Goal: Task Accomplishment & Management: Complete application form

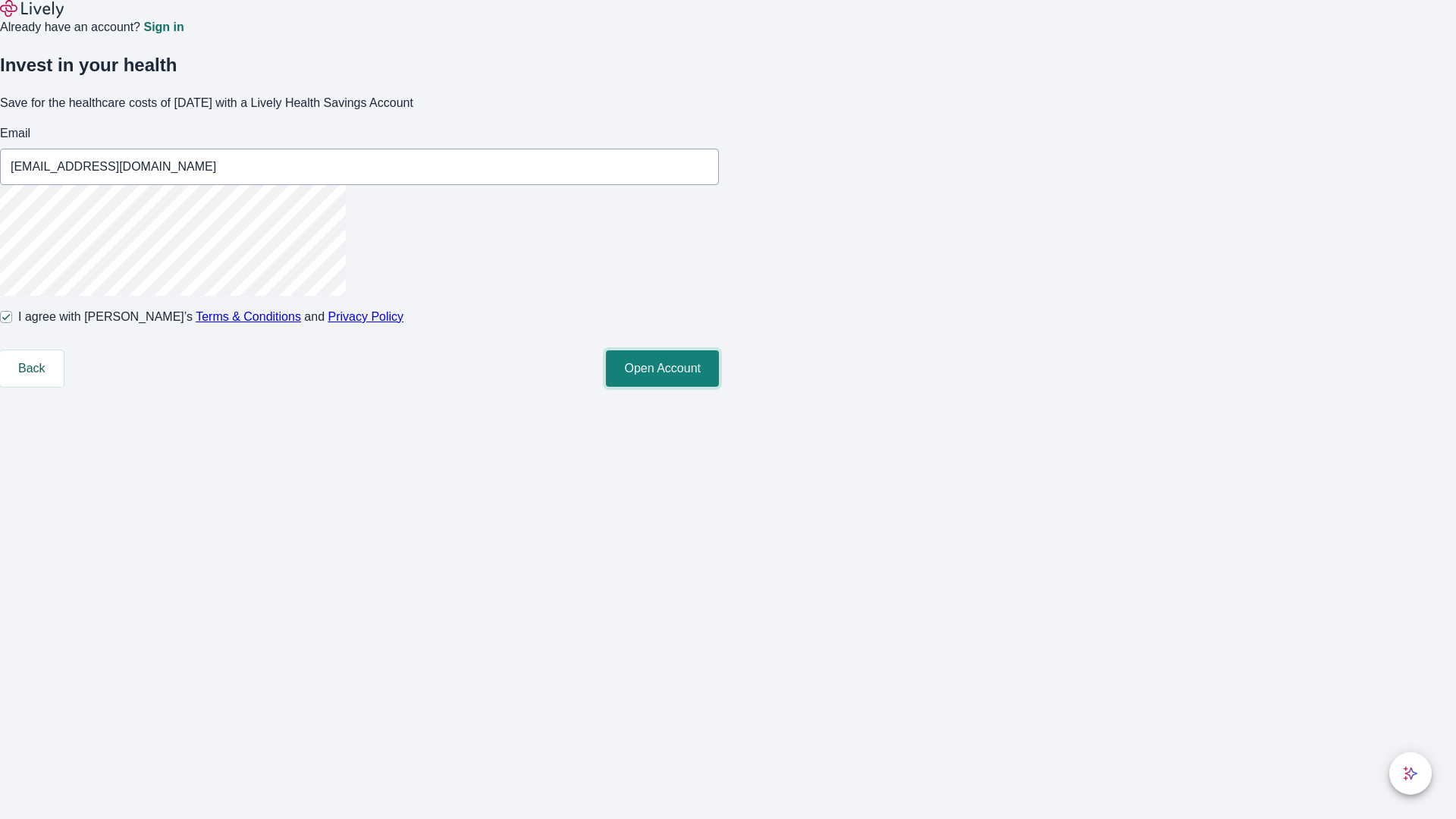
click at [719, 387] on button "Open Account" at bounding box center [662, 369] width 113 height 36
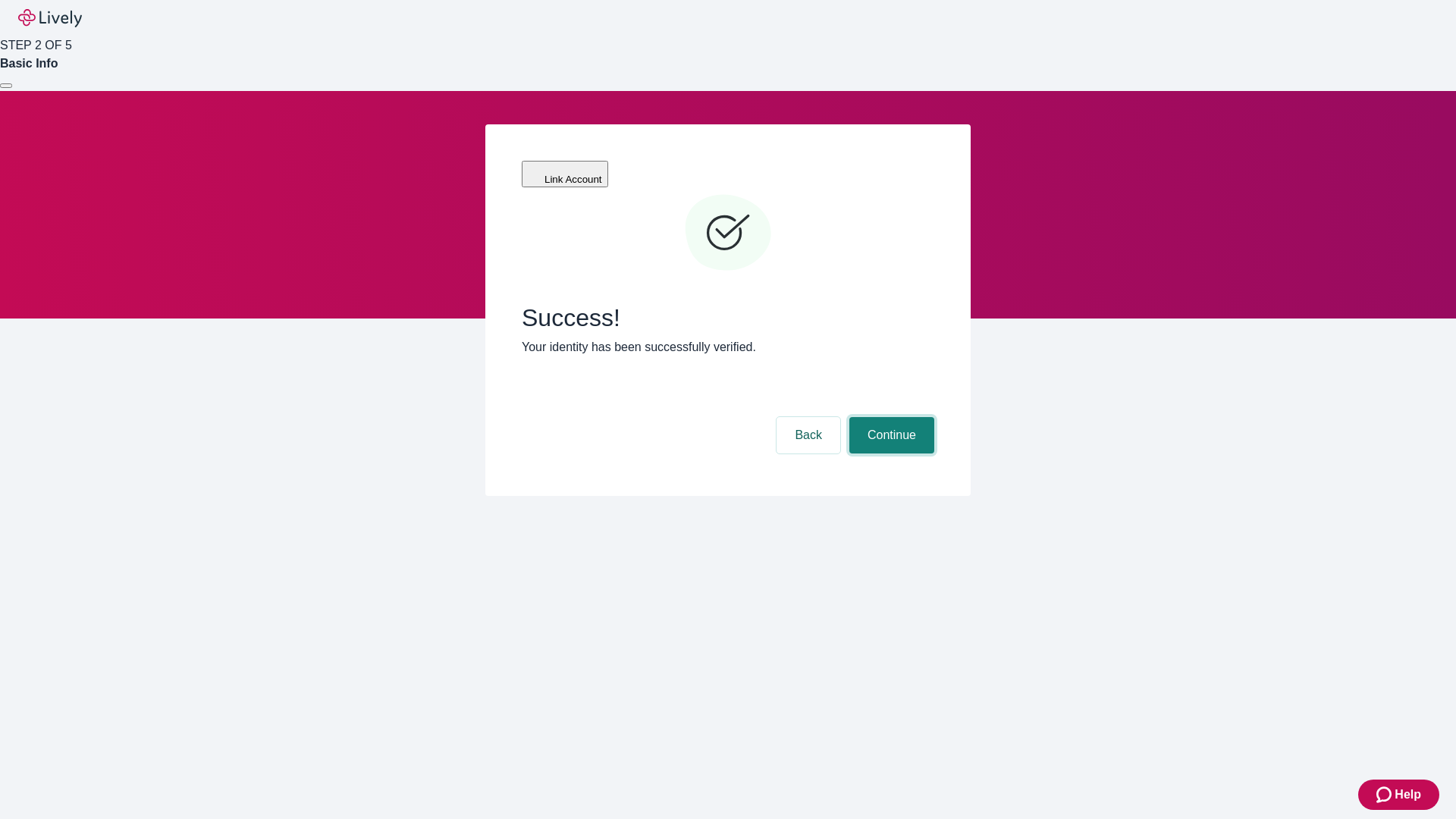
click at [889, 417] on button "Continue" at bounding box center [892, 435] width 85 height 36
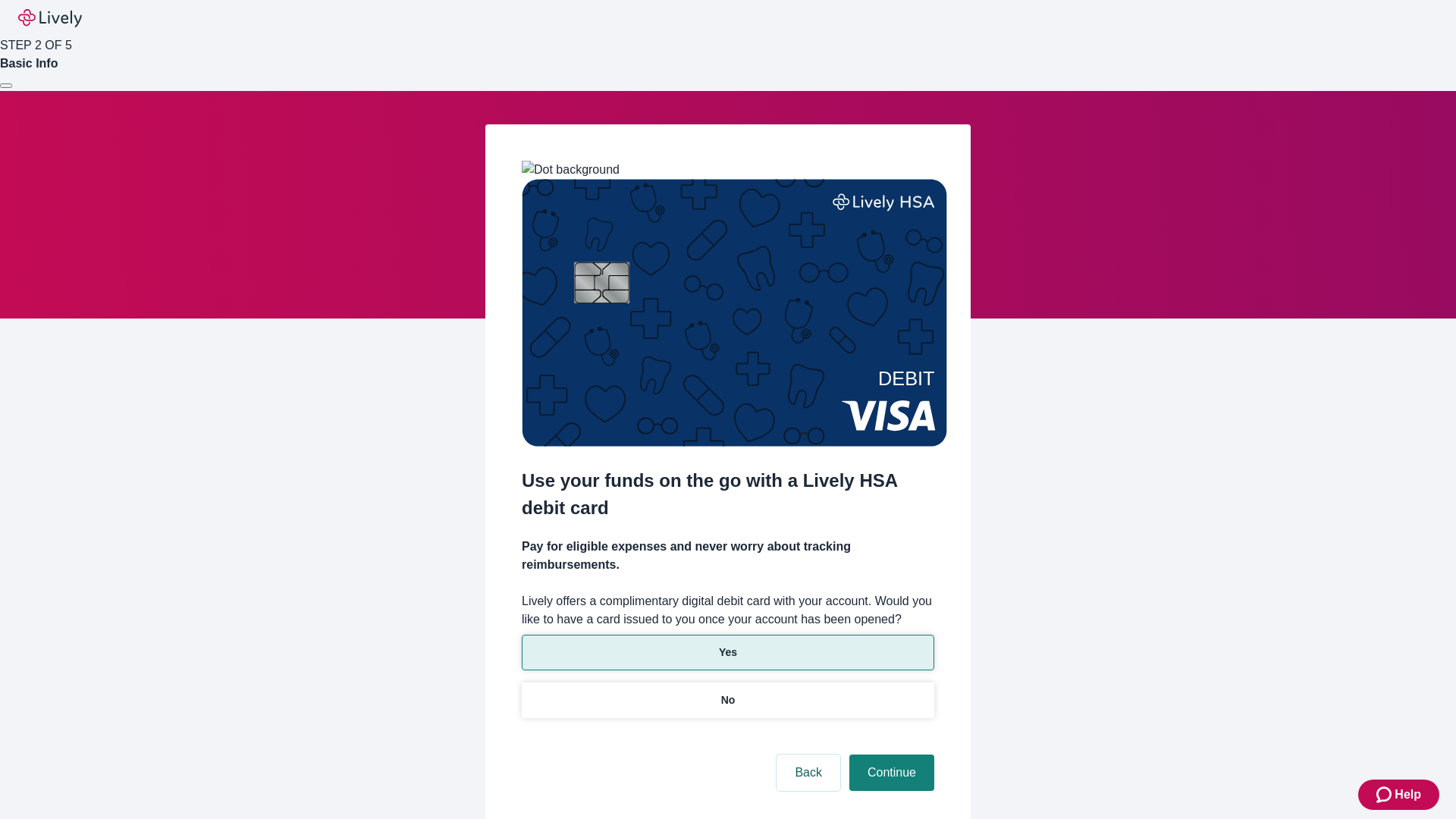
click at [727, 645] on p "Yes" at bounding box center [728, 653] width 18 height 16
click at [889, 755] on button "Continue" at bounding box center [892, 773] width 85 height 36
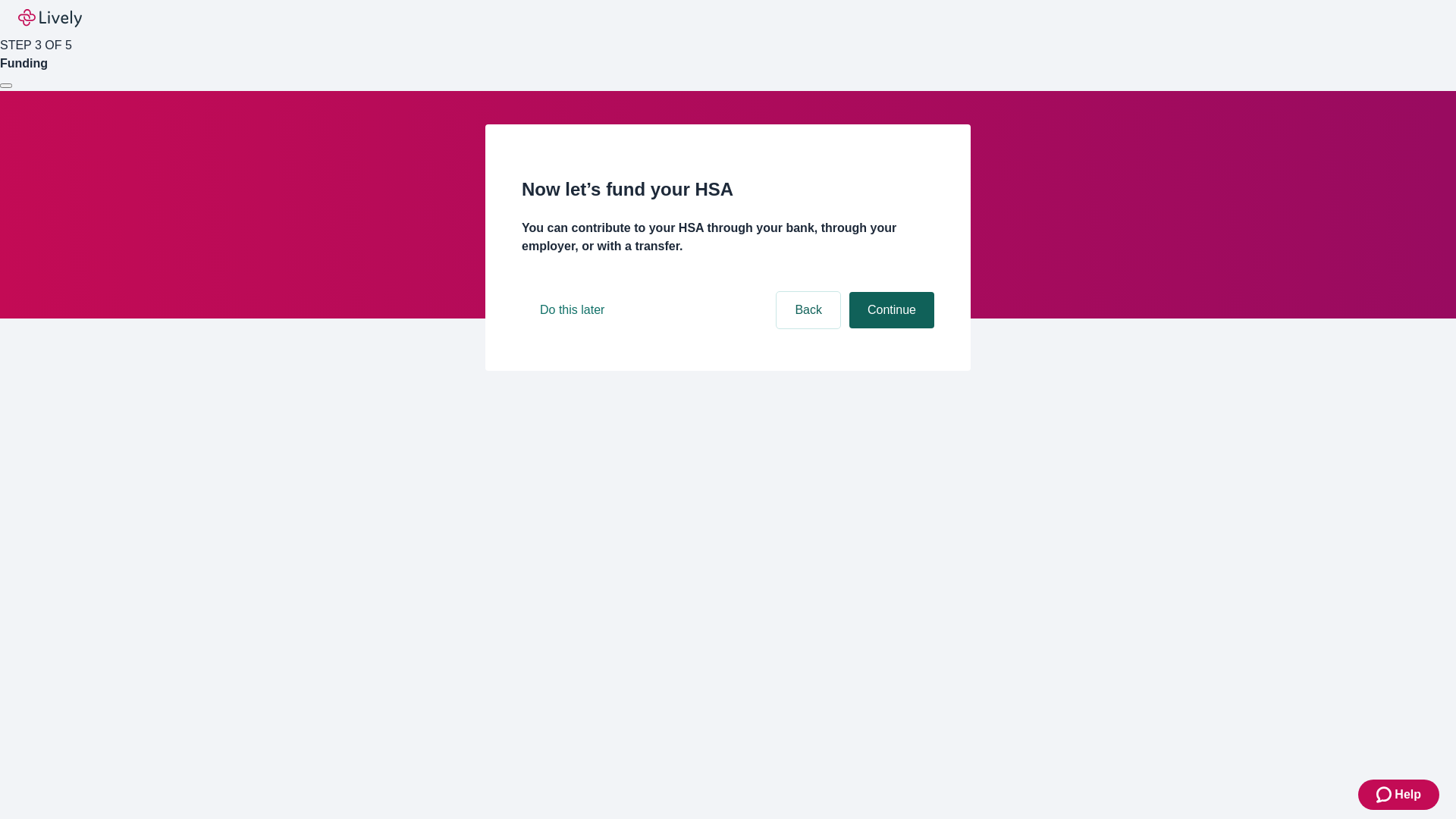
click at [889, 328] on button "Continue" at bounding box center [892, 309] width 85 height 36
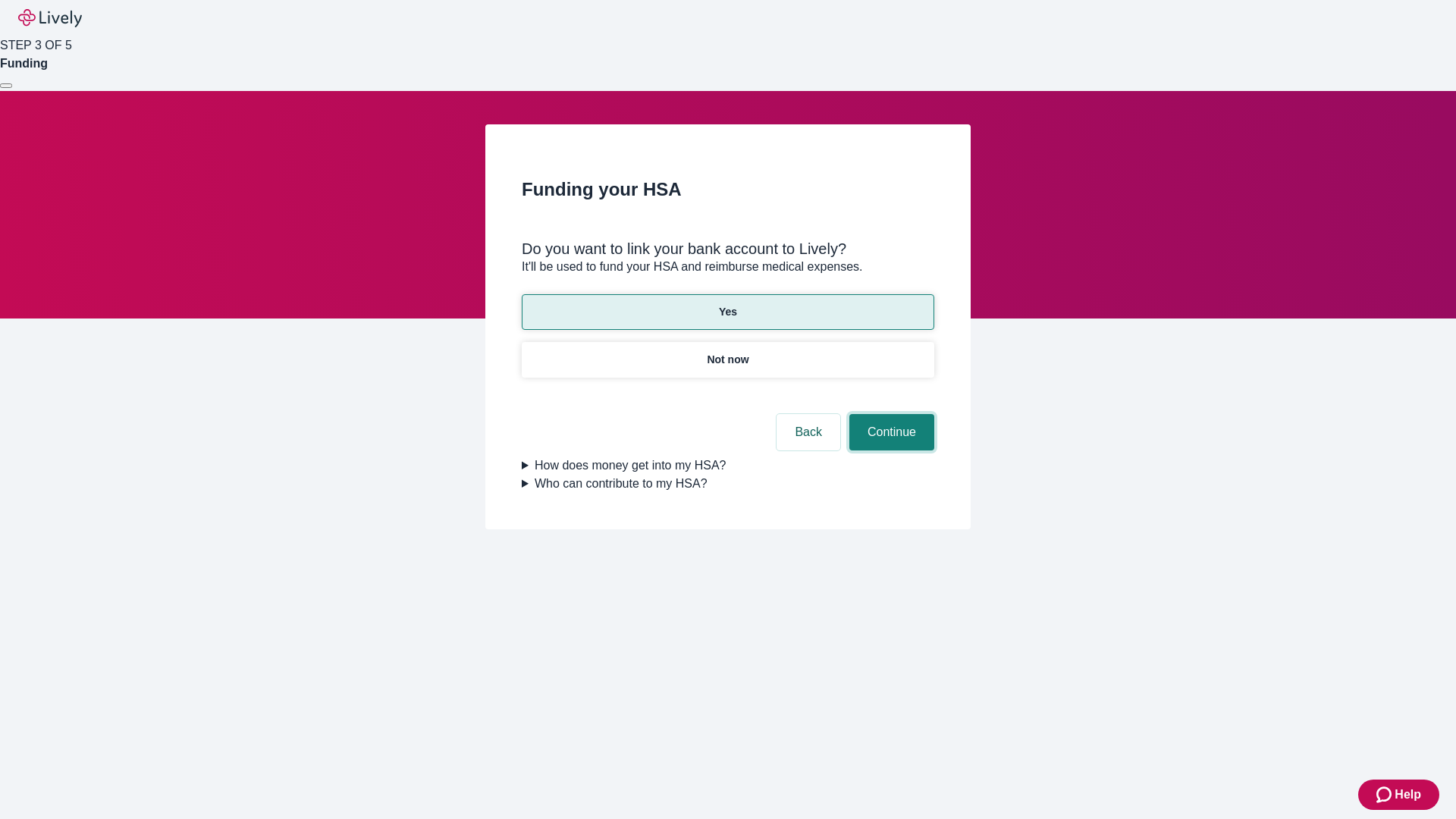
click at [889, 414] on button "Continue" at bounding box center [892, 432] width 85 height 36
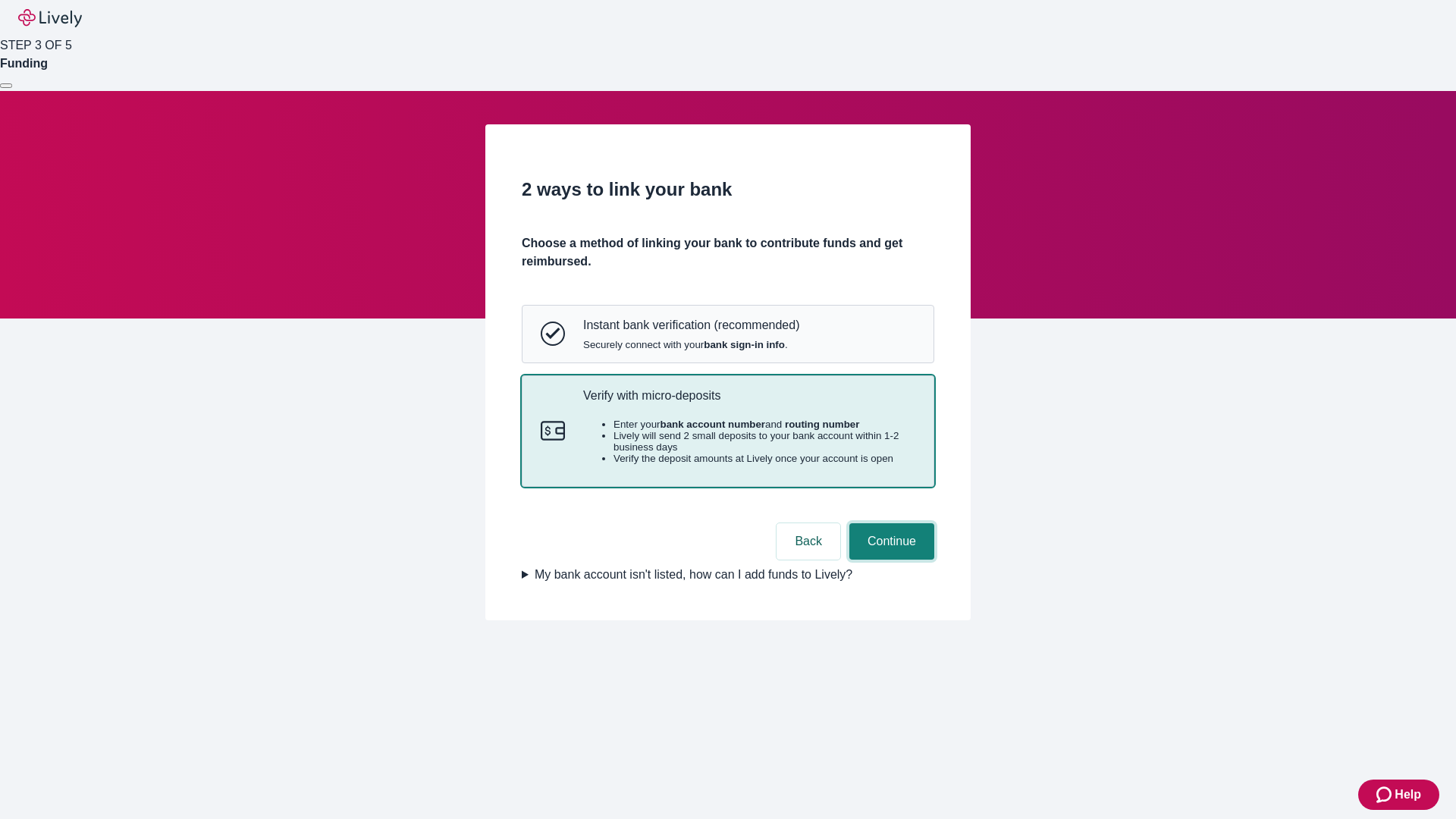
click at [889, 560] on button "Continue" at bounding box center [892, 541] width 85 height 36
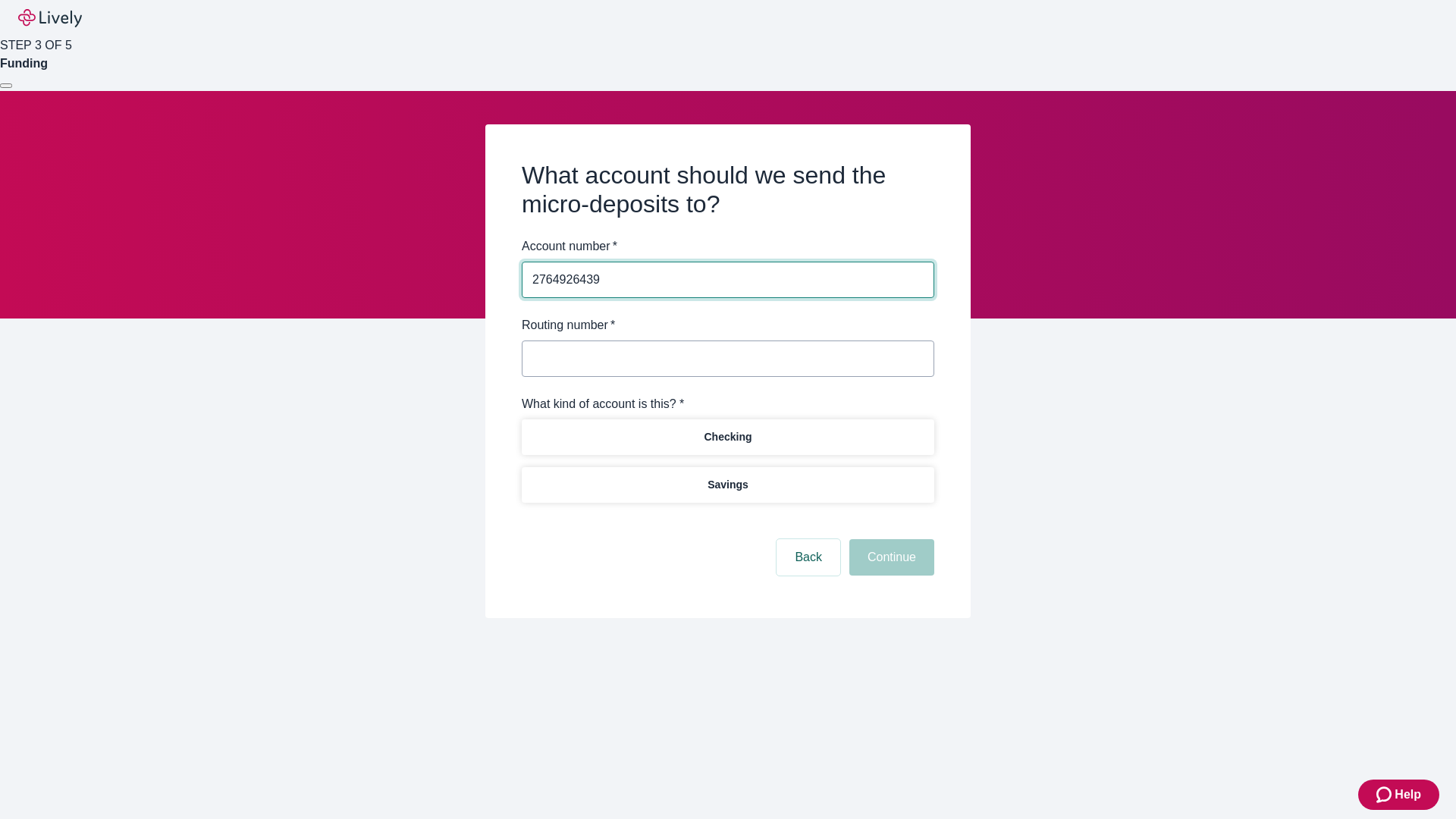
type input "2764926439"
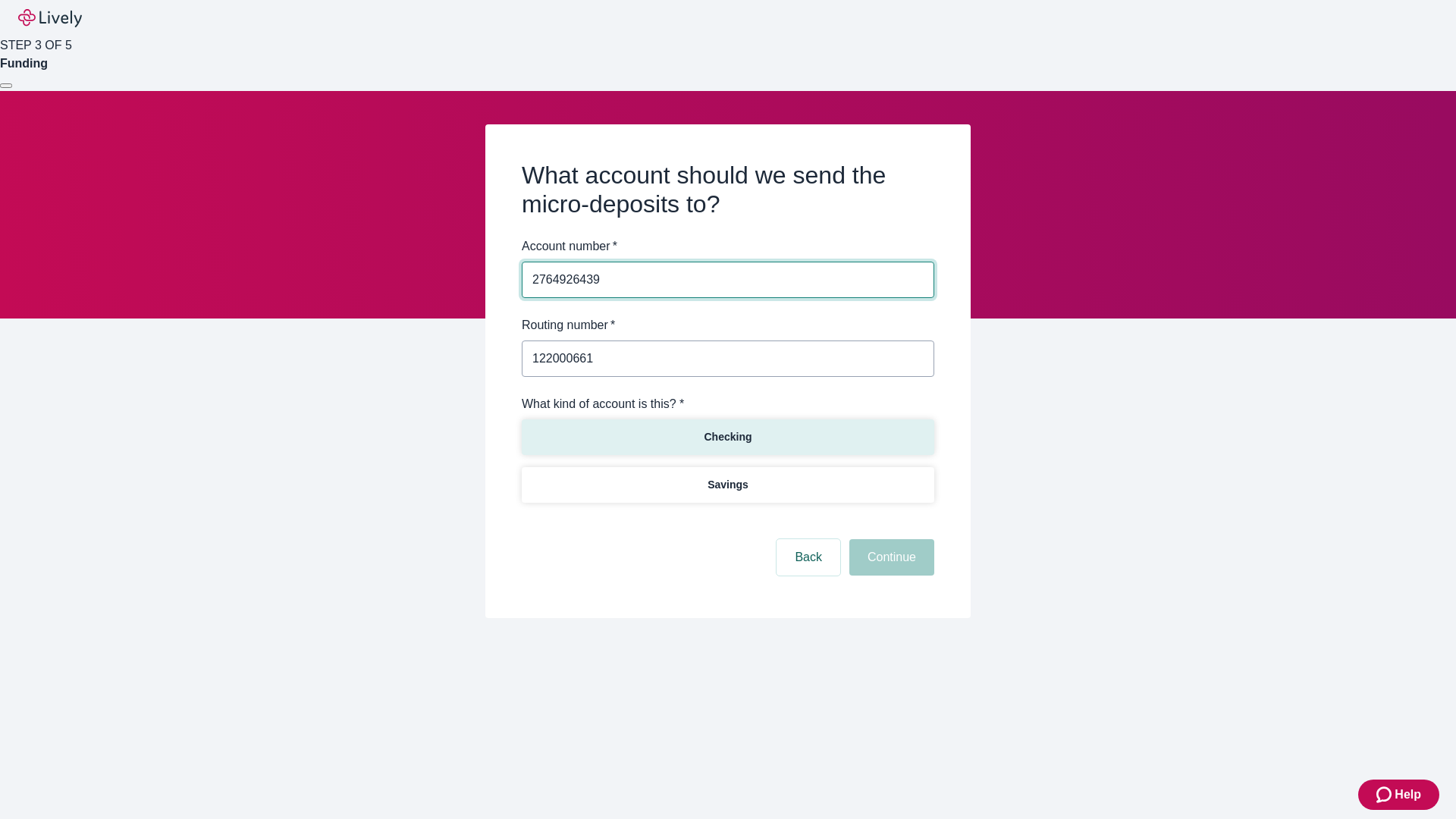
type input "122000661"
click at [727, 436] on p "Checking" at bounding box center [727, 437] width 48 height 16
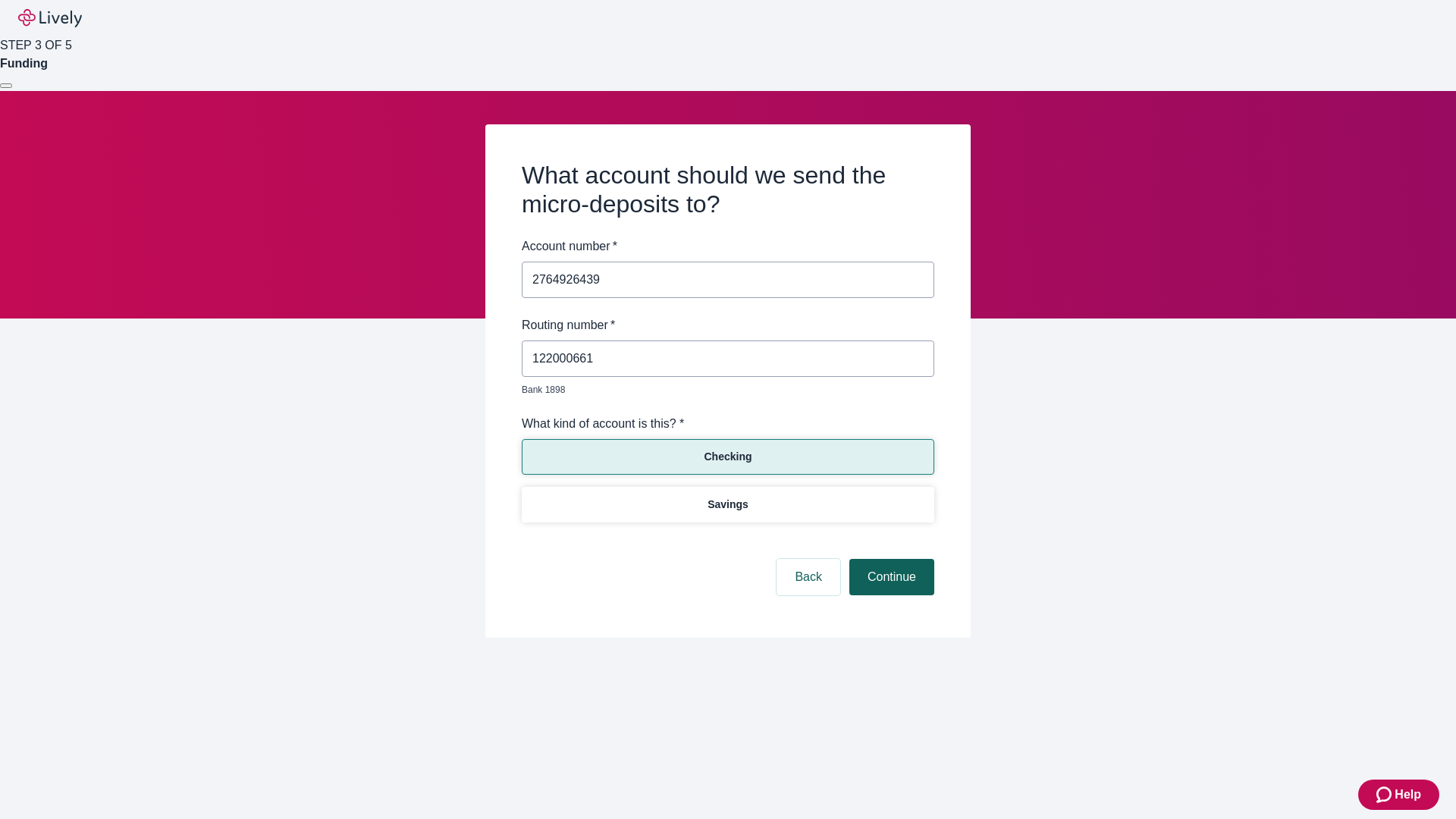
click at [889, 560] on button "Continue" at bounding box center [892, 577] width 85 height 36
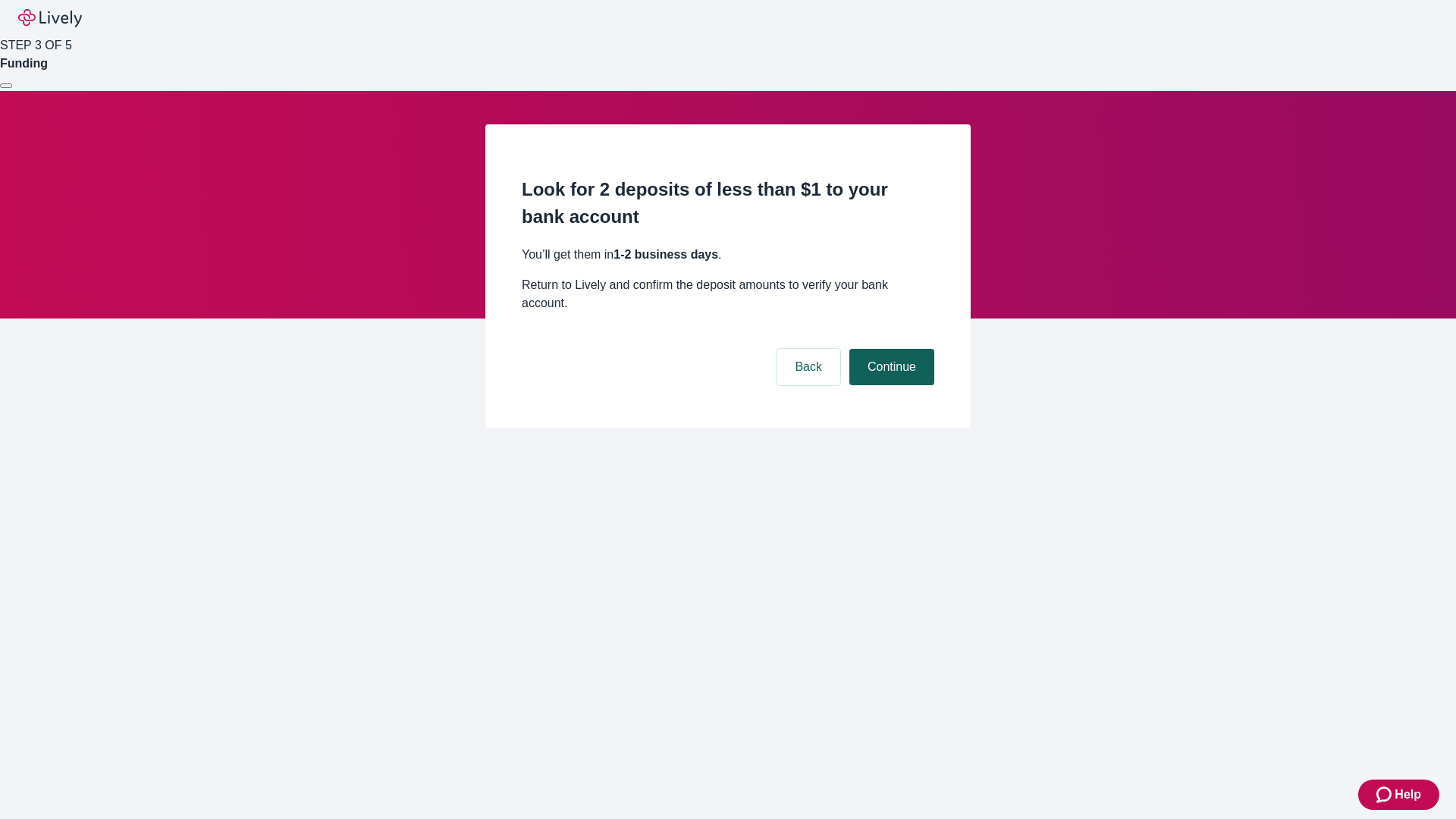
click at [889, 349] on button "Continue" at bounding box center [892, 367] width 85 height 36
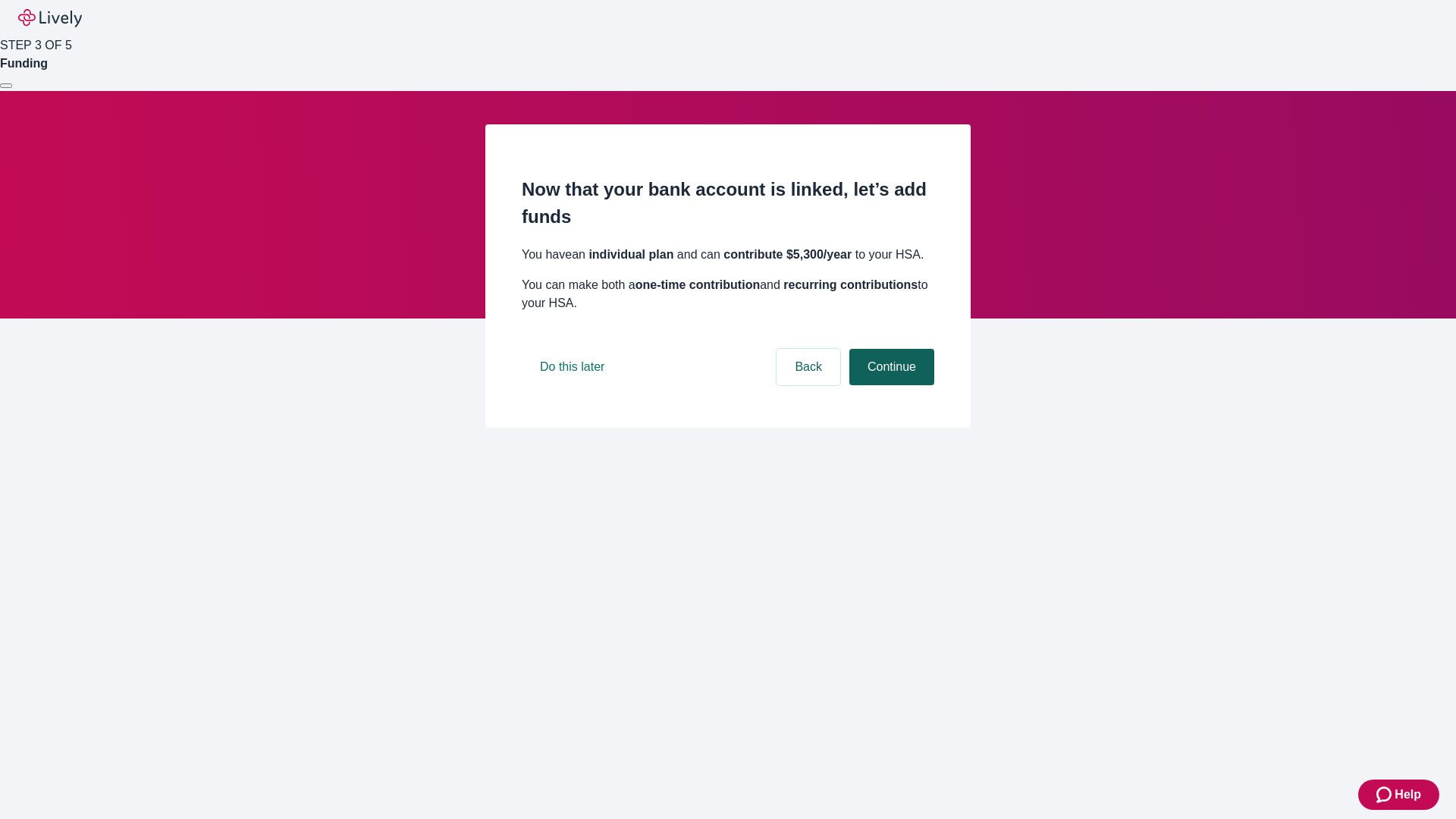
click at [889, 386] on button "Continue" at bounding box center [892, 367] width 85 height 36
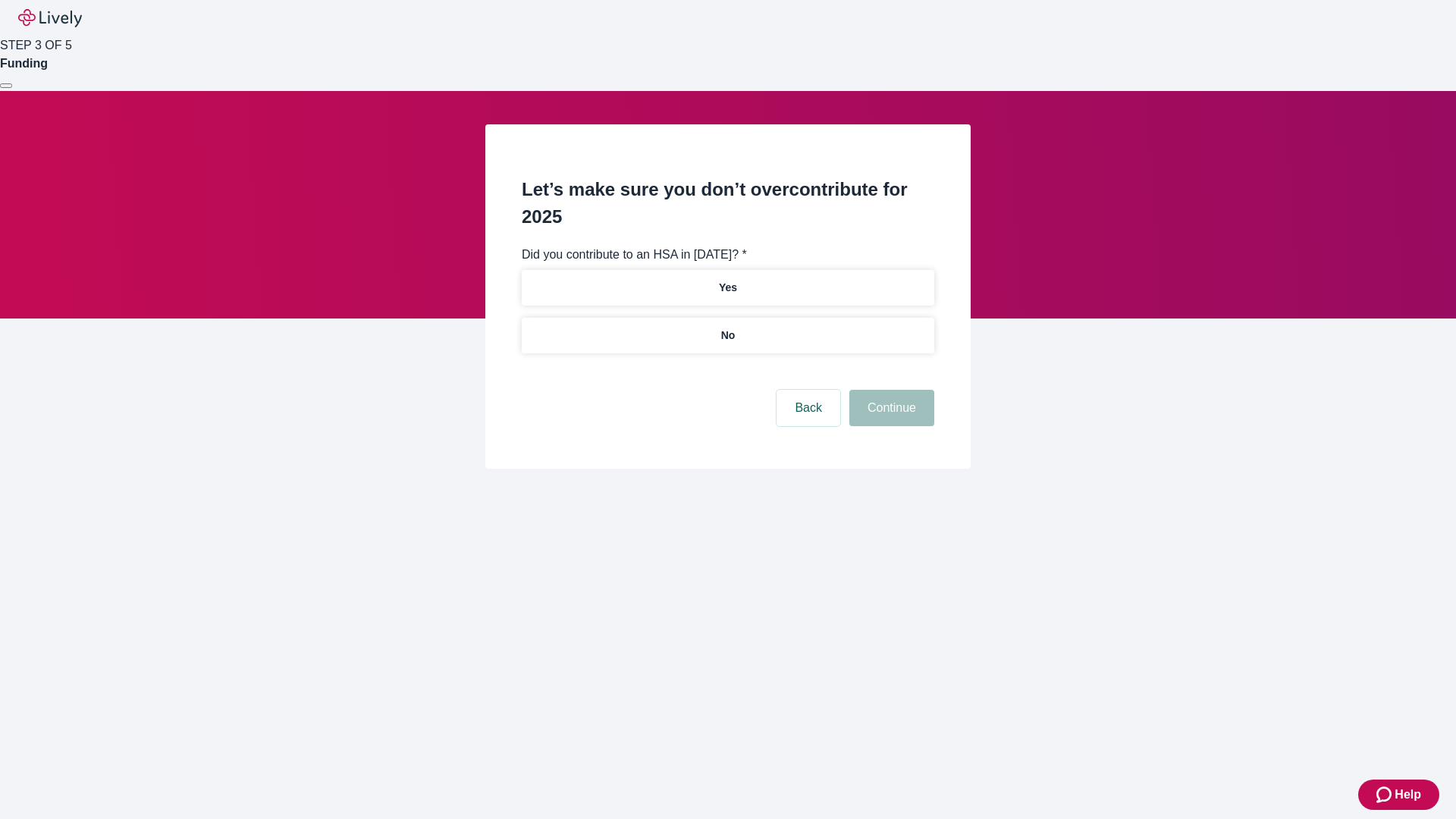
click at [727, 327] on p "No" at bounding box center [728, 335] width 15 height 16
click at [889, 390] on button "Continue" at bounding box center [892, 407] width 85 height 36
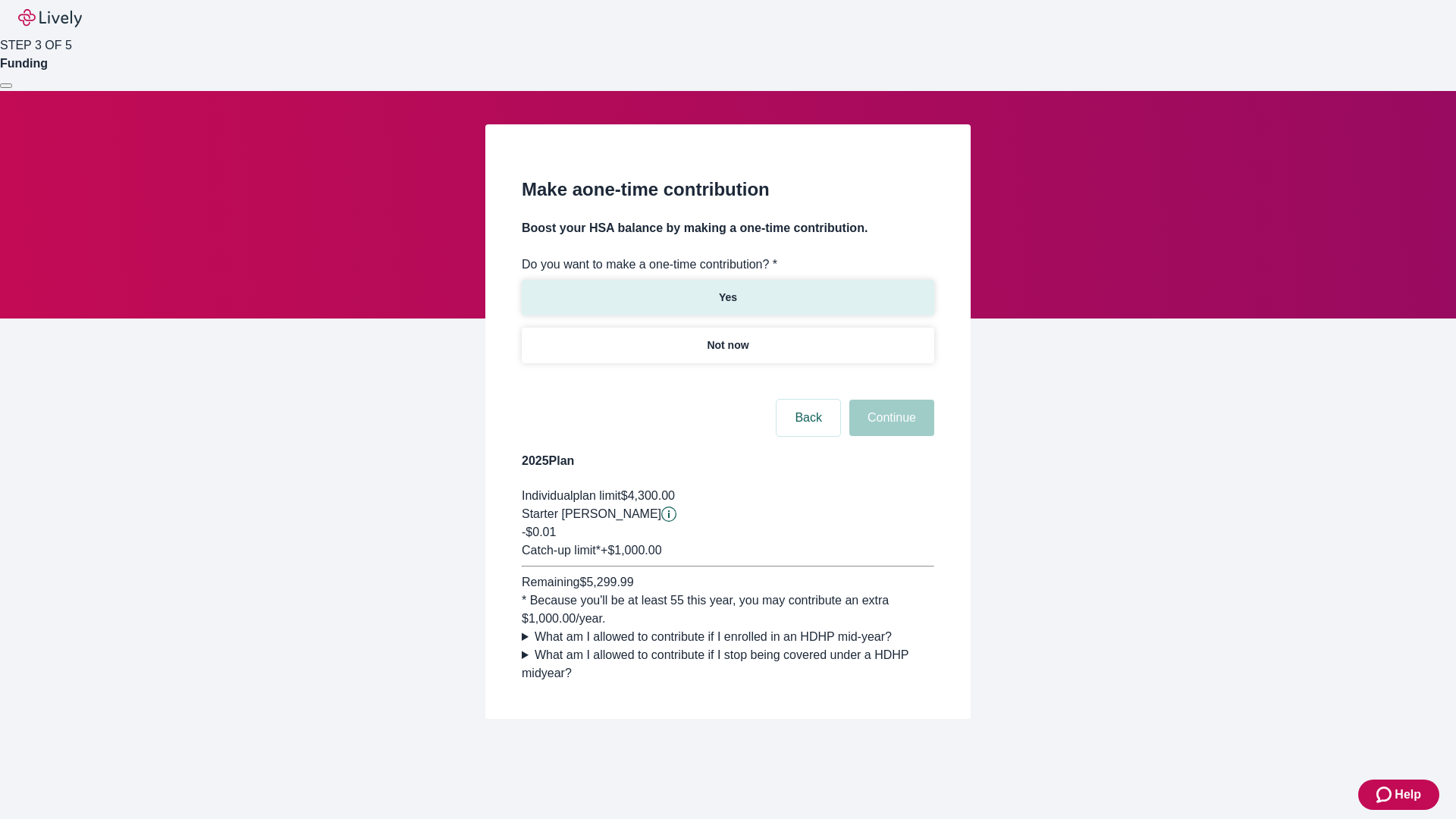
click at [727, 290] on p "Yes" at bounding box center [728, 298] width 18 height 16
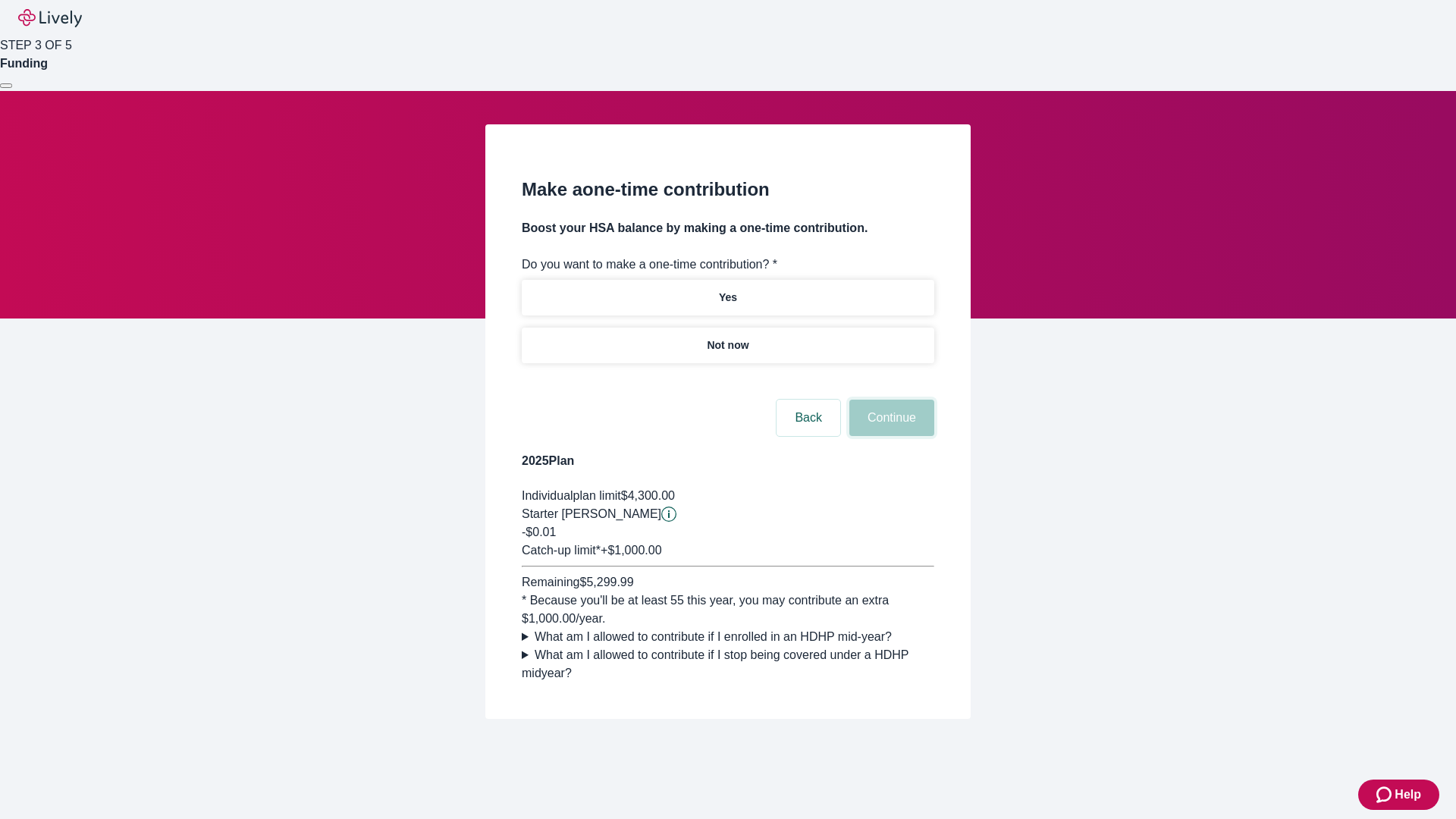
click at [889, 436] on button "Continue" at bounding box center [892, 417] width 85 height 36
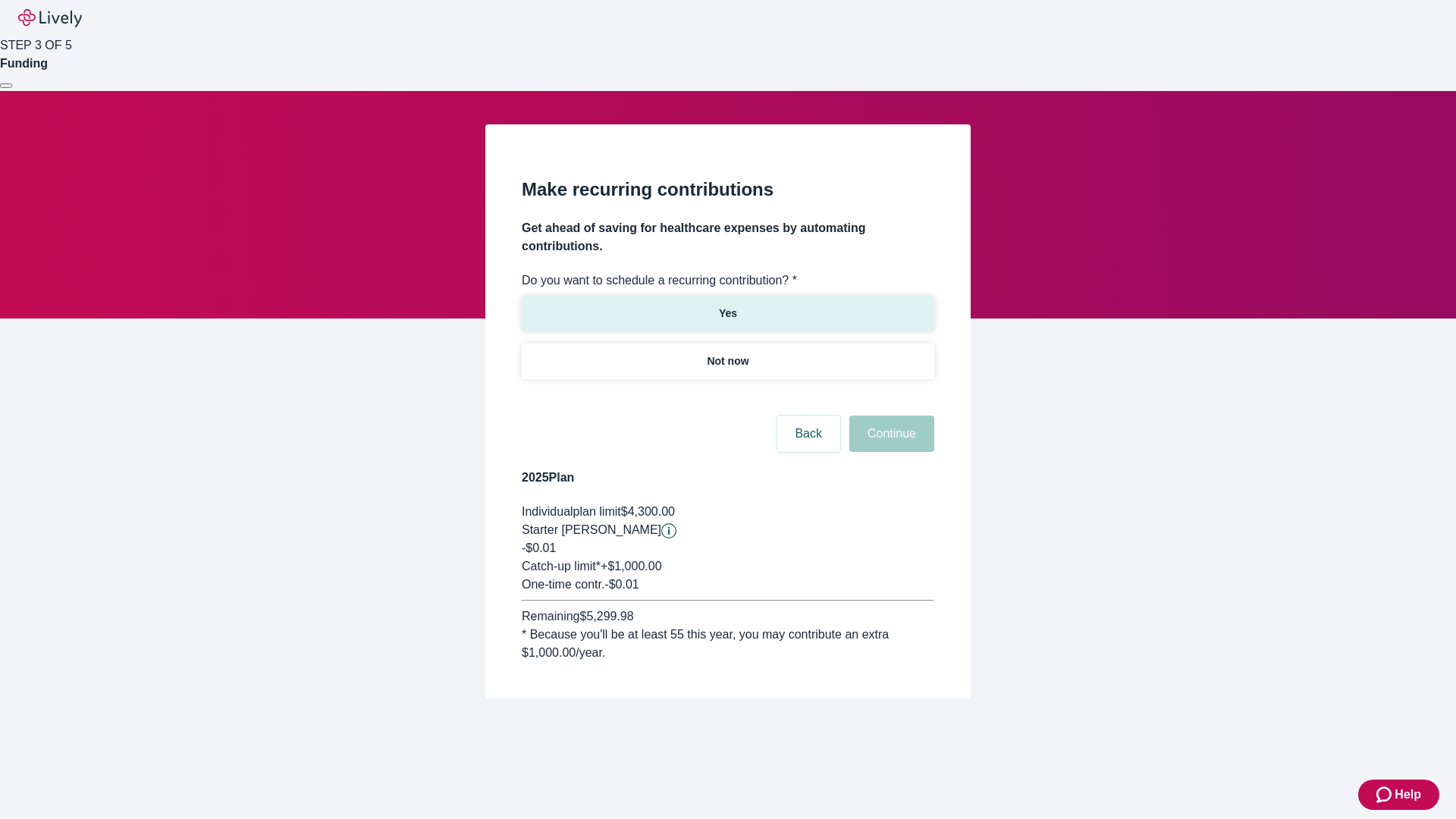
click at [727, 305] on p "Yes" at bounding box center [728, 314] width 18 height 16
click at [727, 398] on body "Help STEP 3 OF 5 Funding Make recurring contributions Get ahead of saving for h…" at bounding box center [728, 386] width 1456 height 771
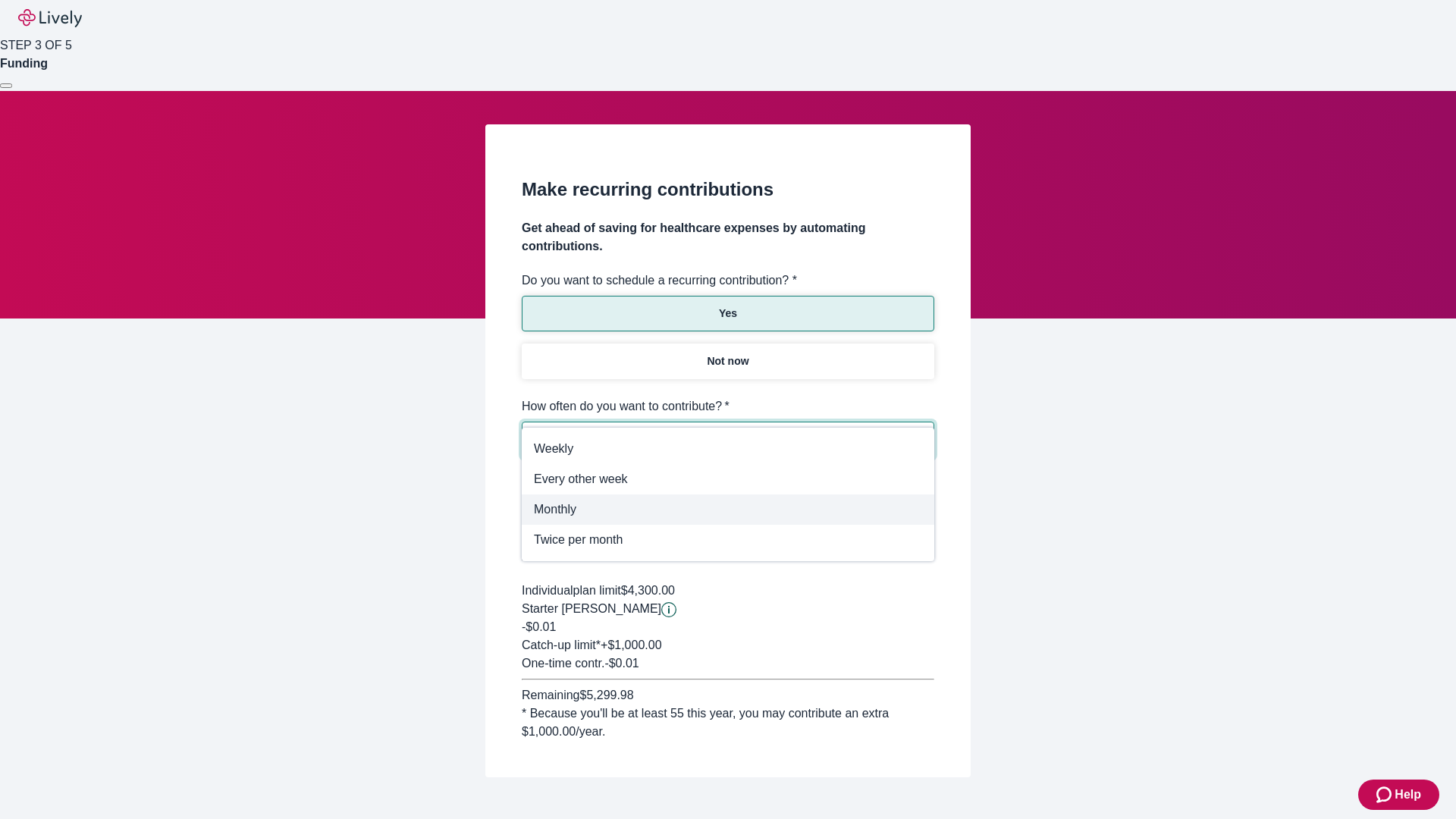
click at [728, 510] on span "Monthly" at bounding box center [727, 510] width 388 height 18
type input "Monthly"
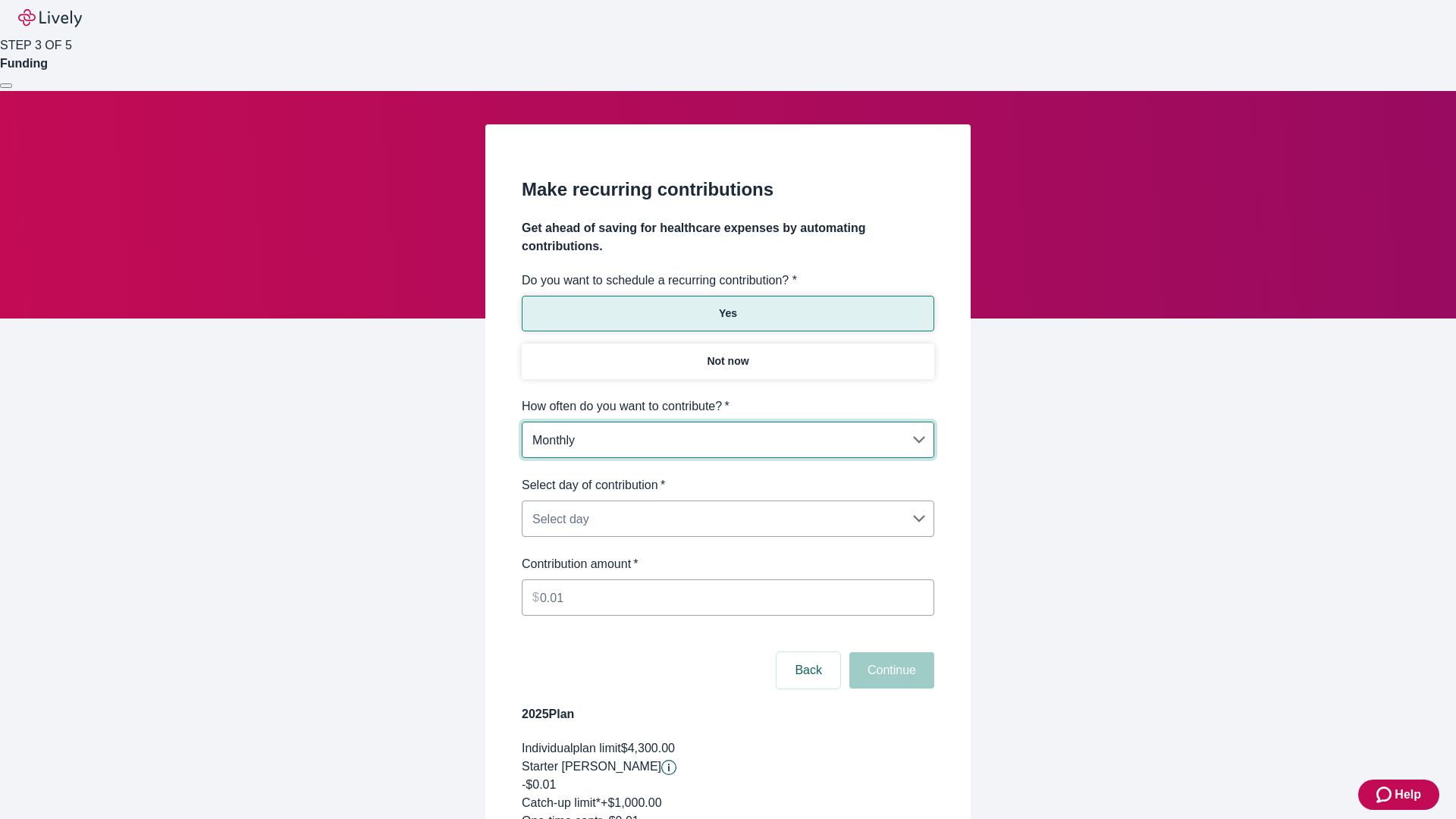
click at [727, 476] on body "Help STEP 3 OF 5 Funding Make recurring contributions Get ahead of saving for h…" at bounding box center [728, 504] width 1456 height 1008
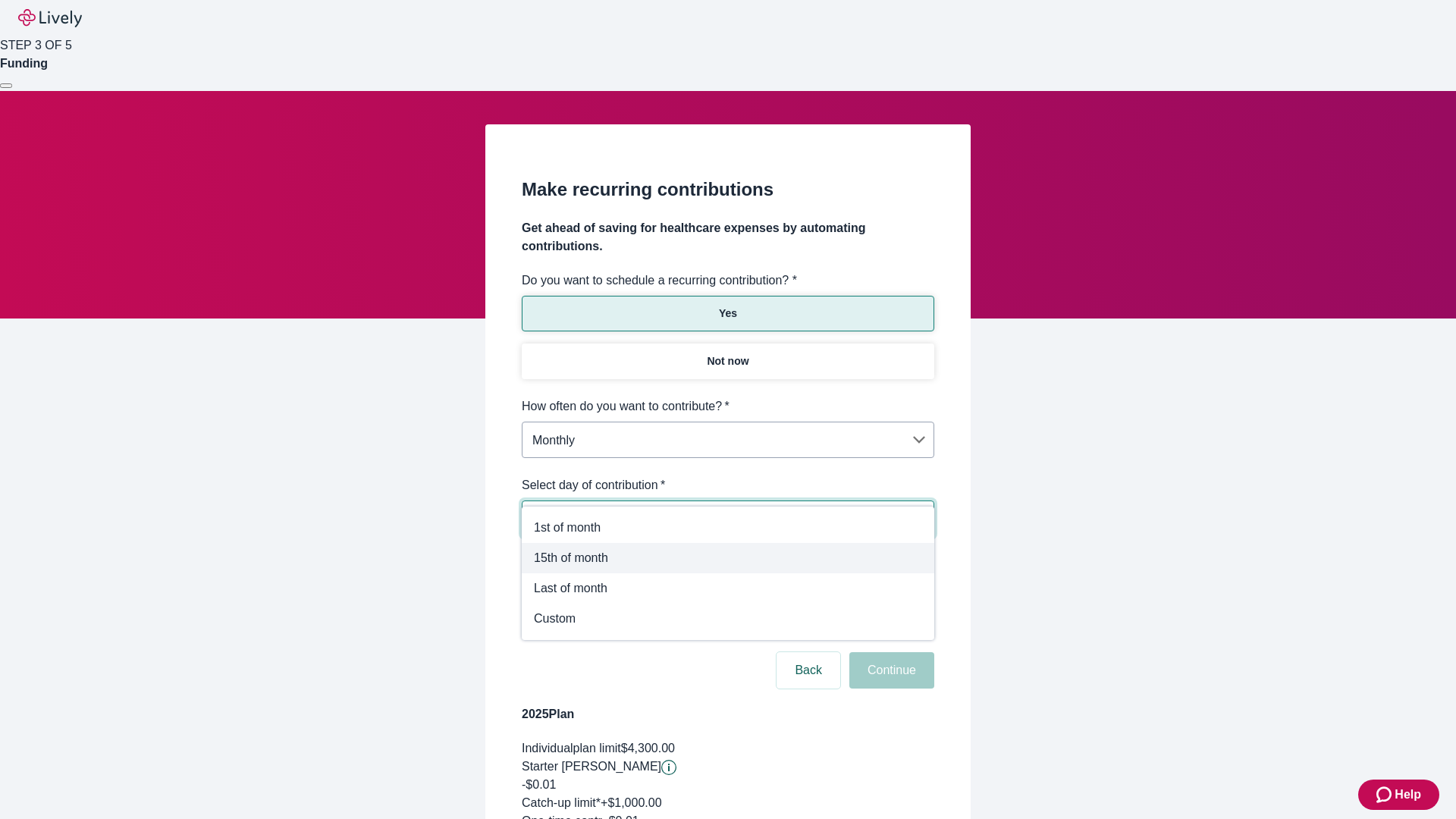
click at [728, 558] on span "15th of month" at bounding box center [727, 558] width 388 height 18
type input "Monthly15th"
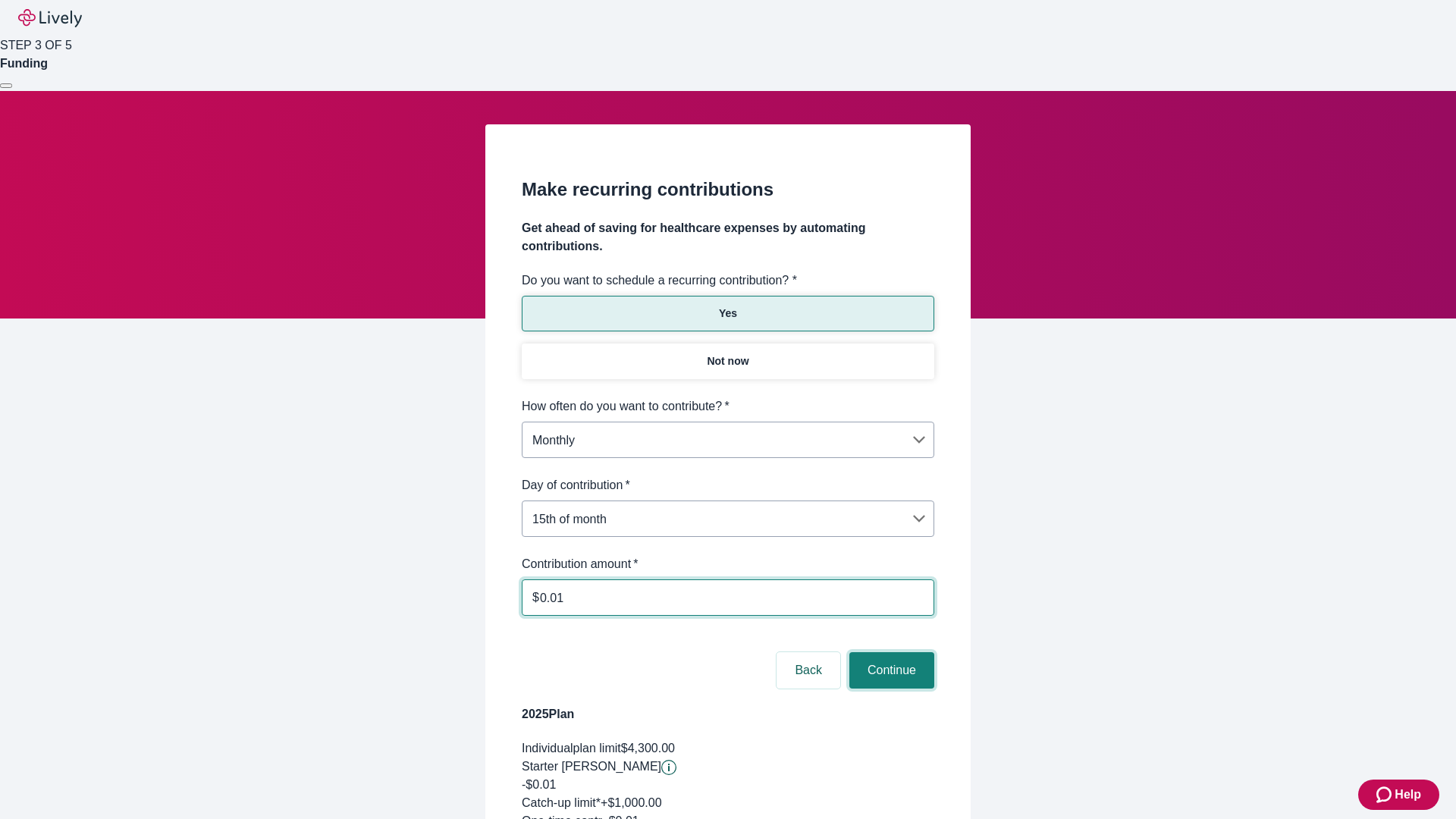
click at [889, 652] on button "Continue" at bounding box center [892, 670] width 85 height 36
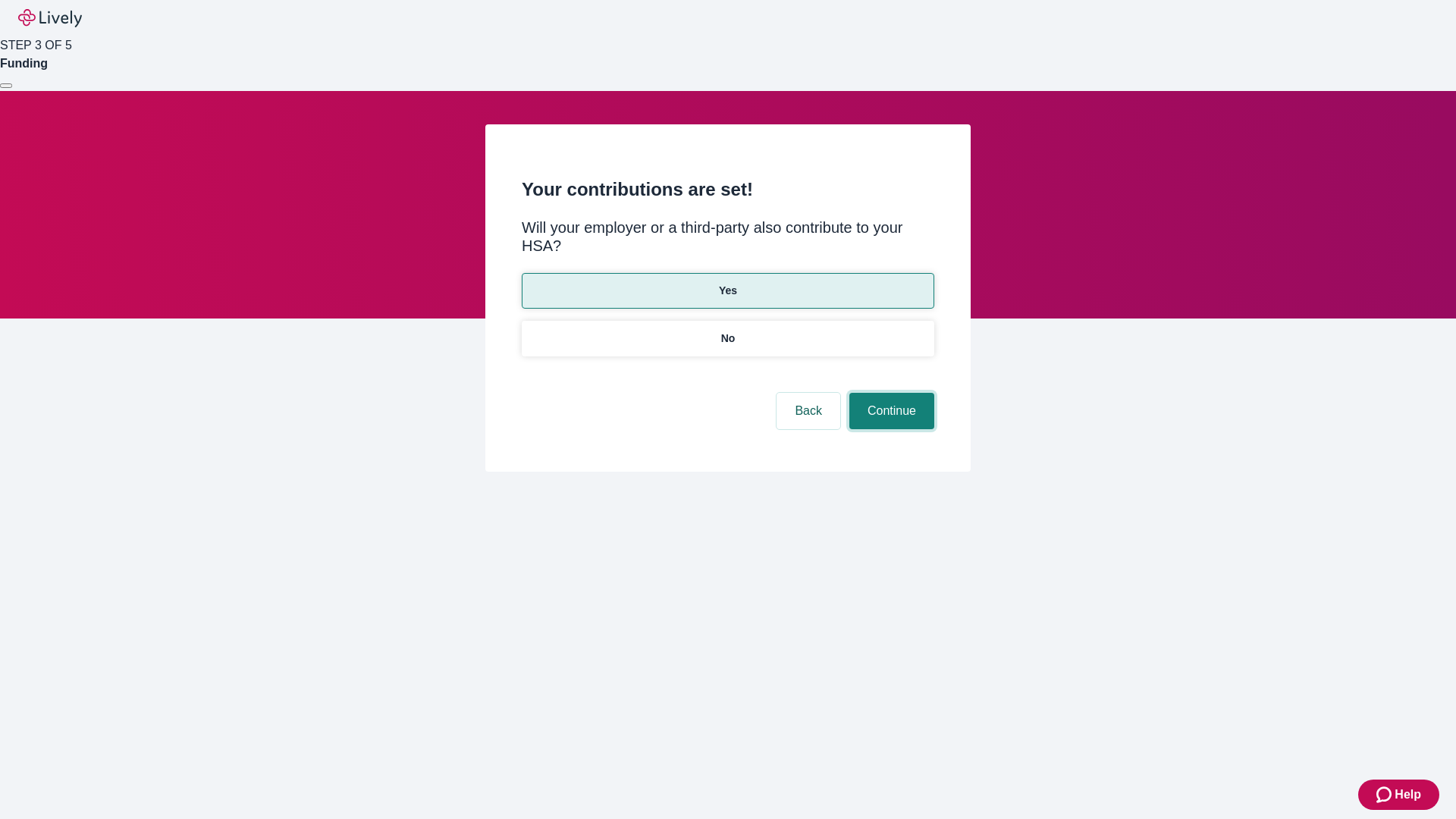
click at [889, 393] on button "Continue" at bounding box center [892, 411] width 85 height 36
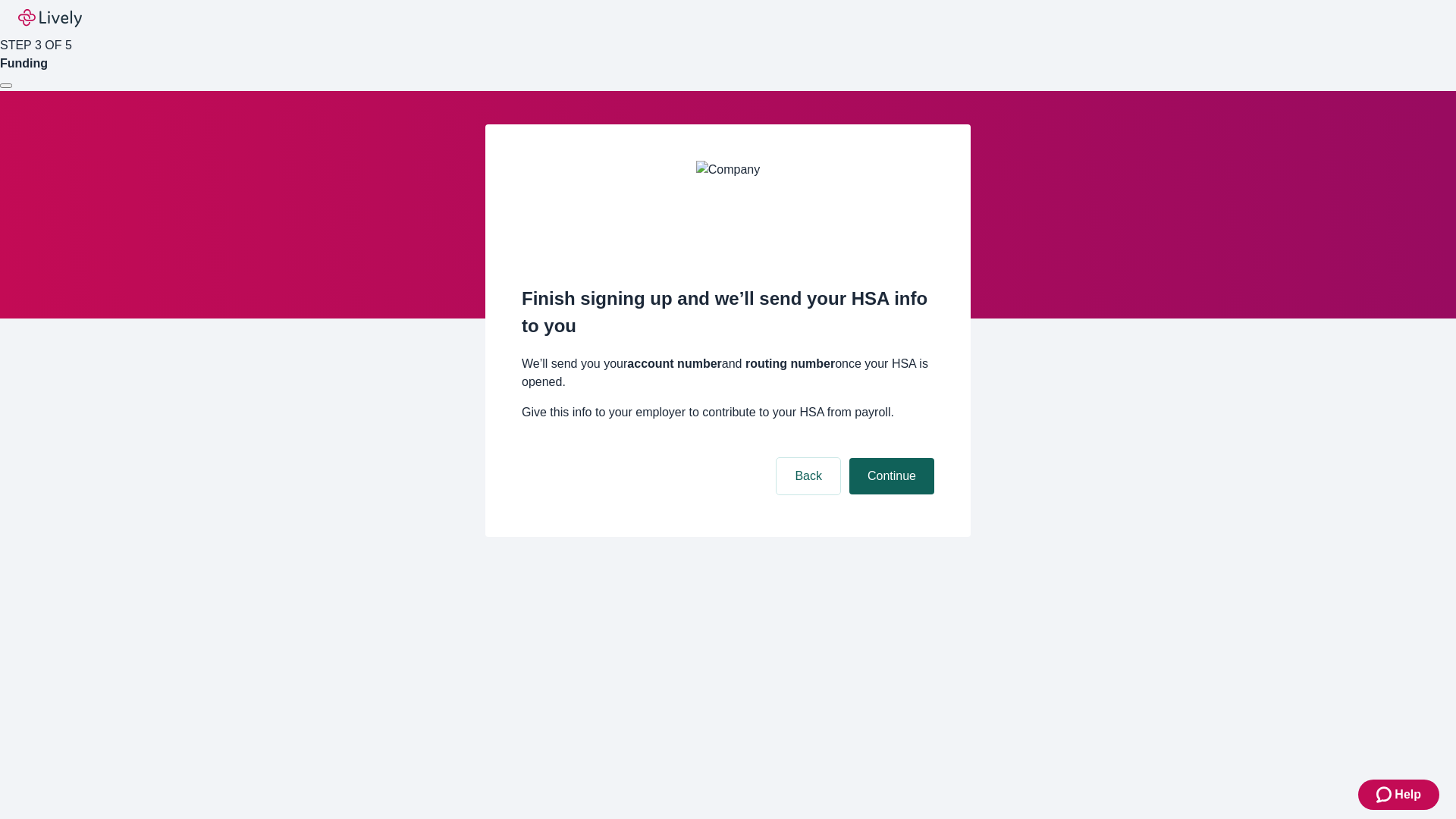
click at [889, 459] on button "Continue" at bounding box center [892, 476] width 85 height 36
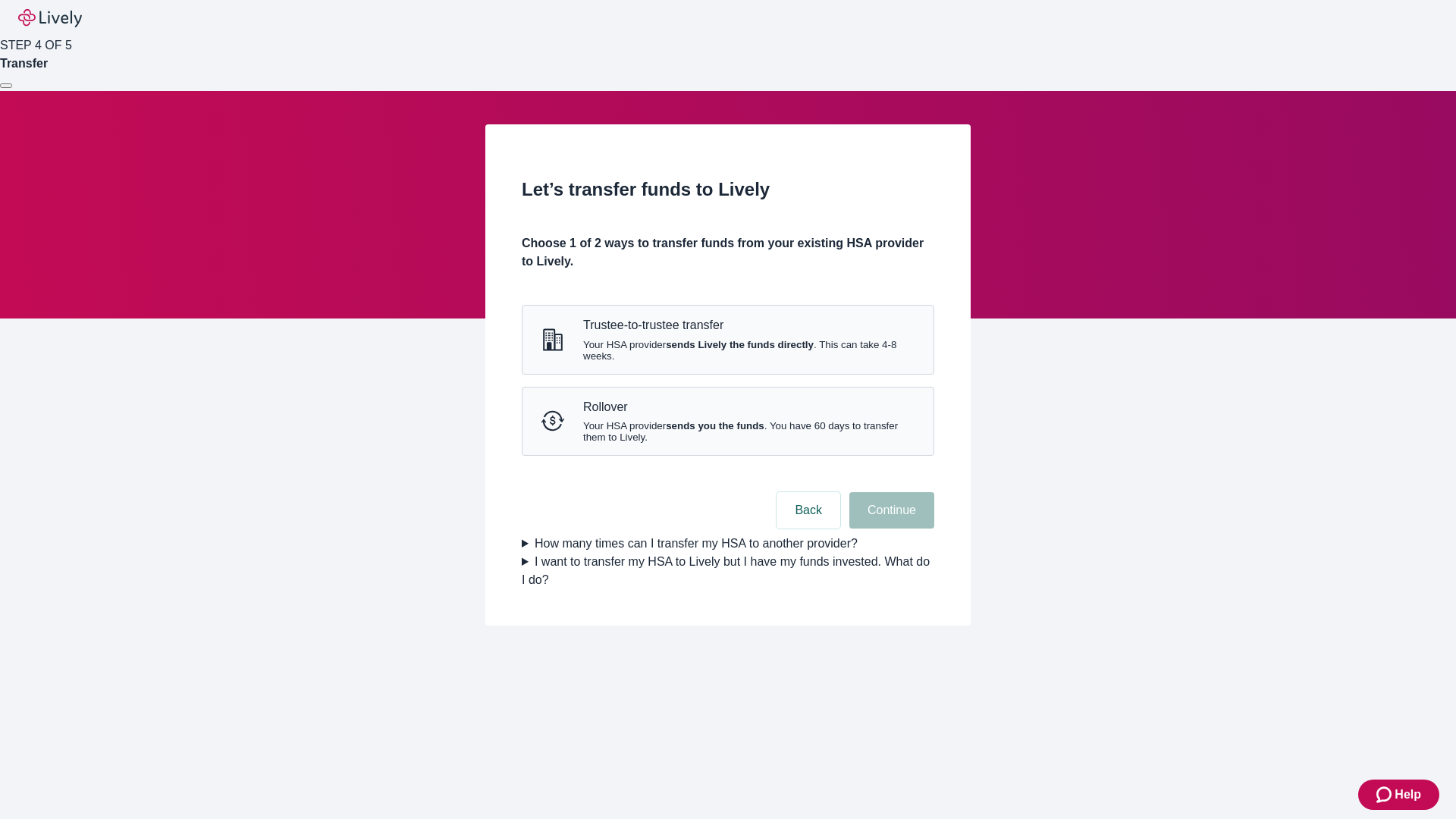
click at [727, 351] on strong "sends Lively the funds directly" at bounding box center [739, 345] width 148 height 11
click at [889, 529] on button "Continue" at bounding box center [892, 510] width 85 height 36
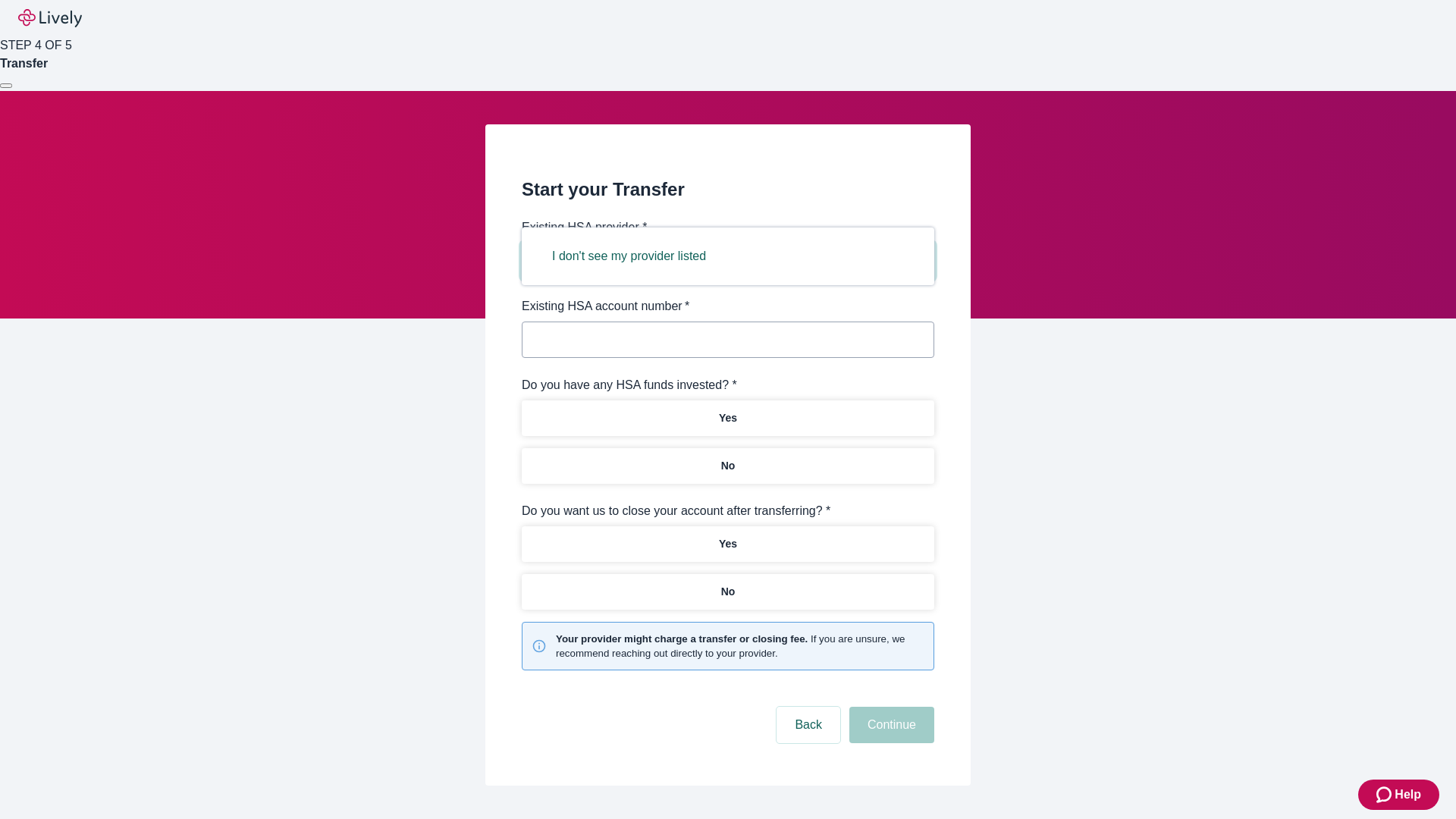
click at [634, 256] on button "I don't see my provider listed" at bounding box center [628, 256] width 190 height 36
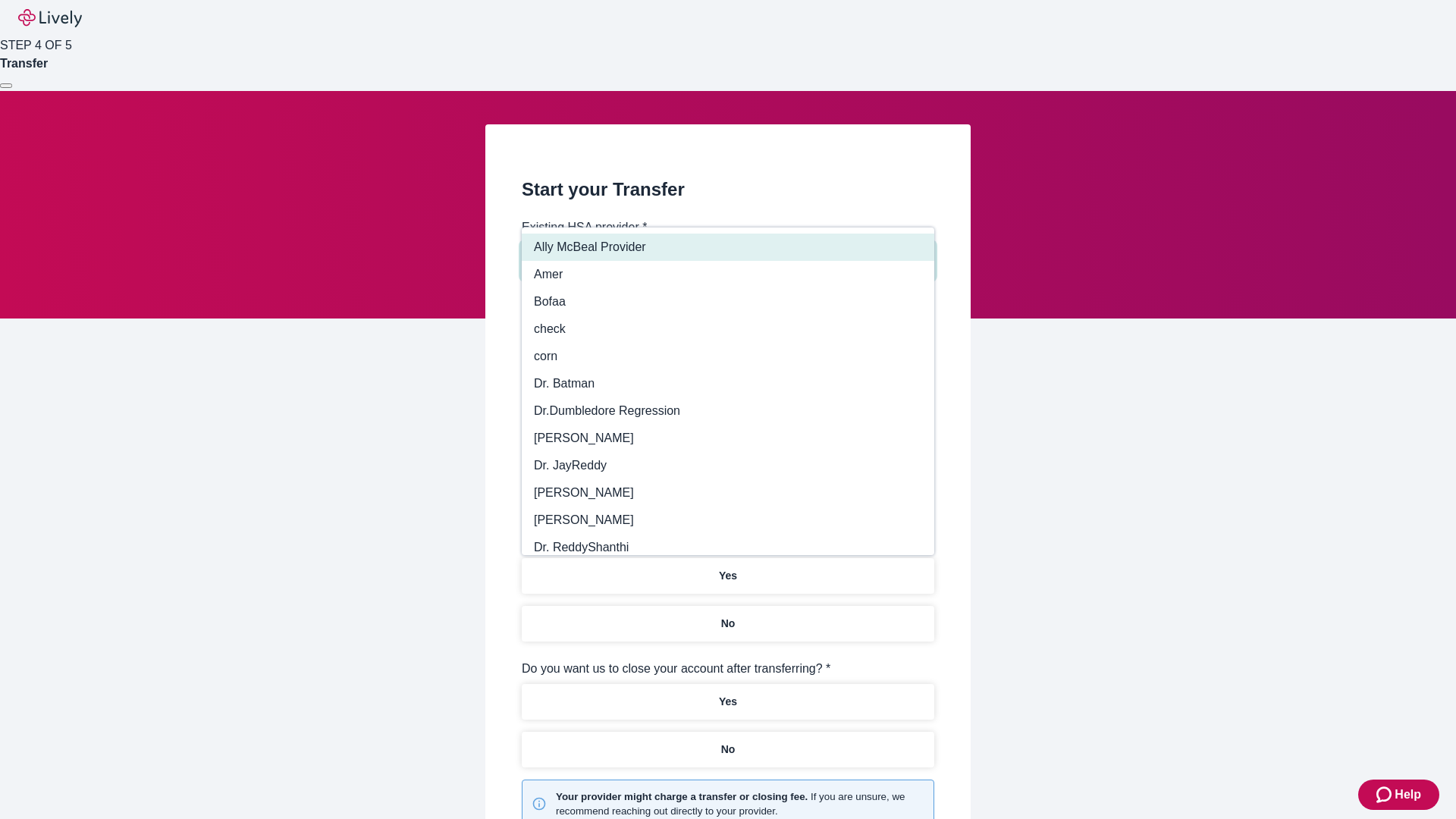
type input "Other"
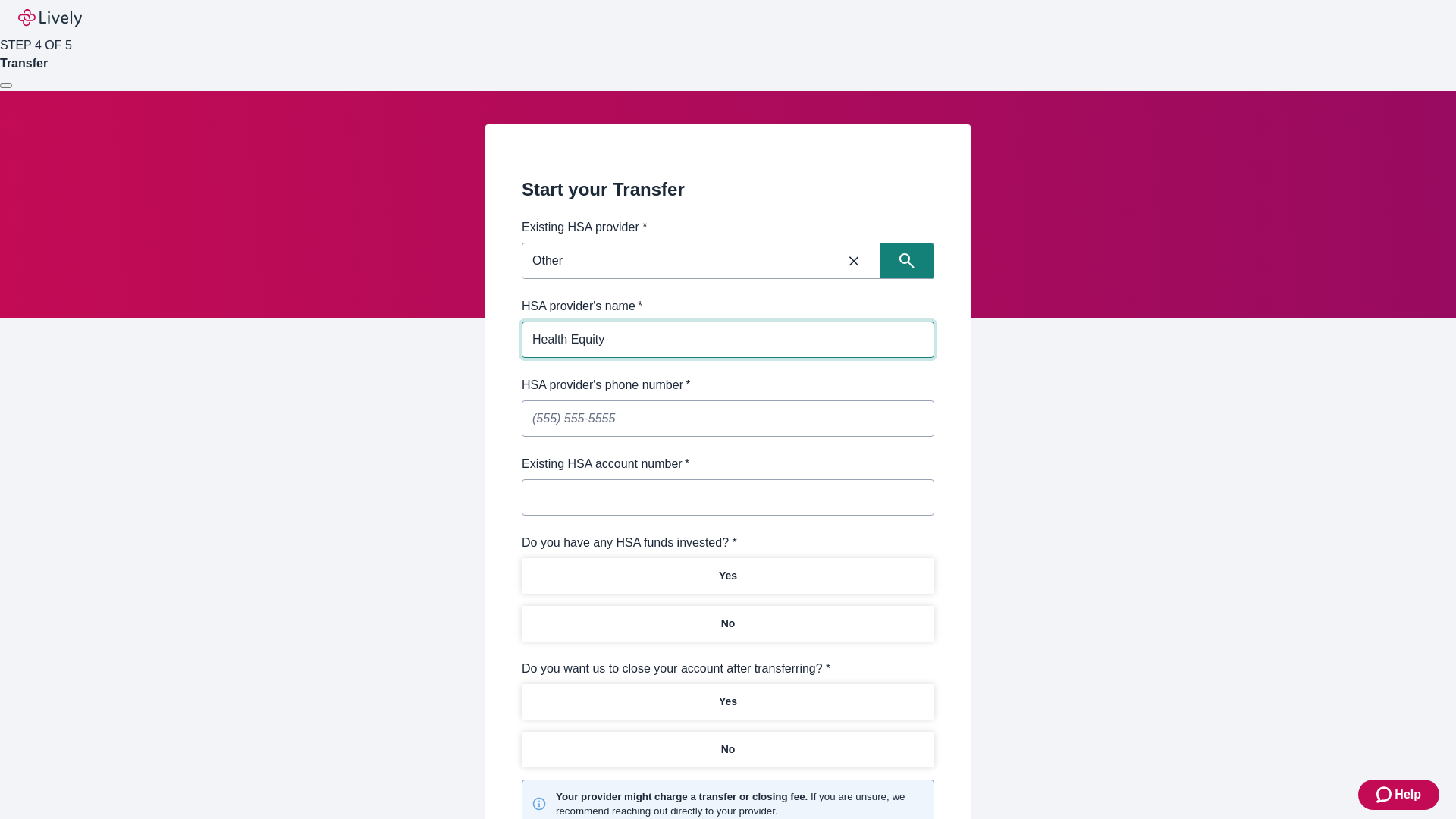
type input "Health Equity"
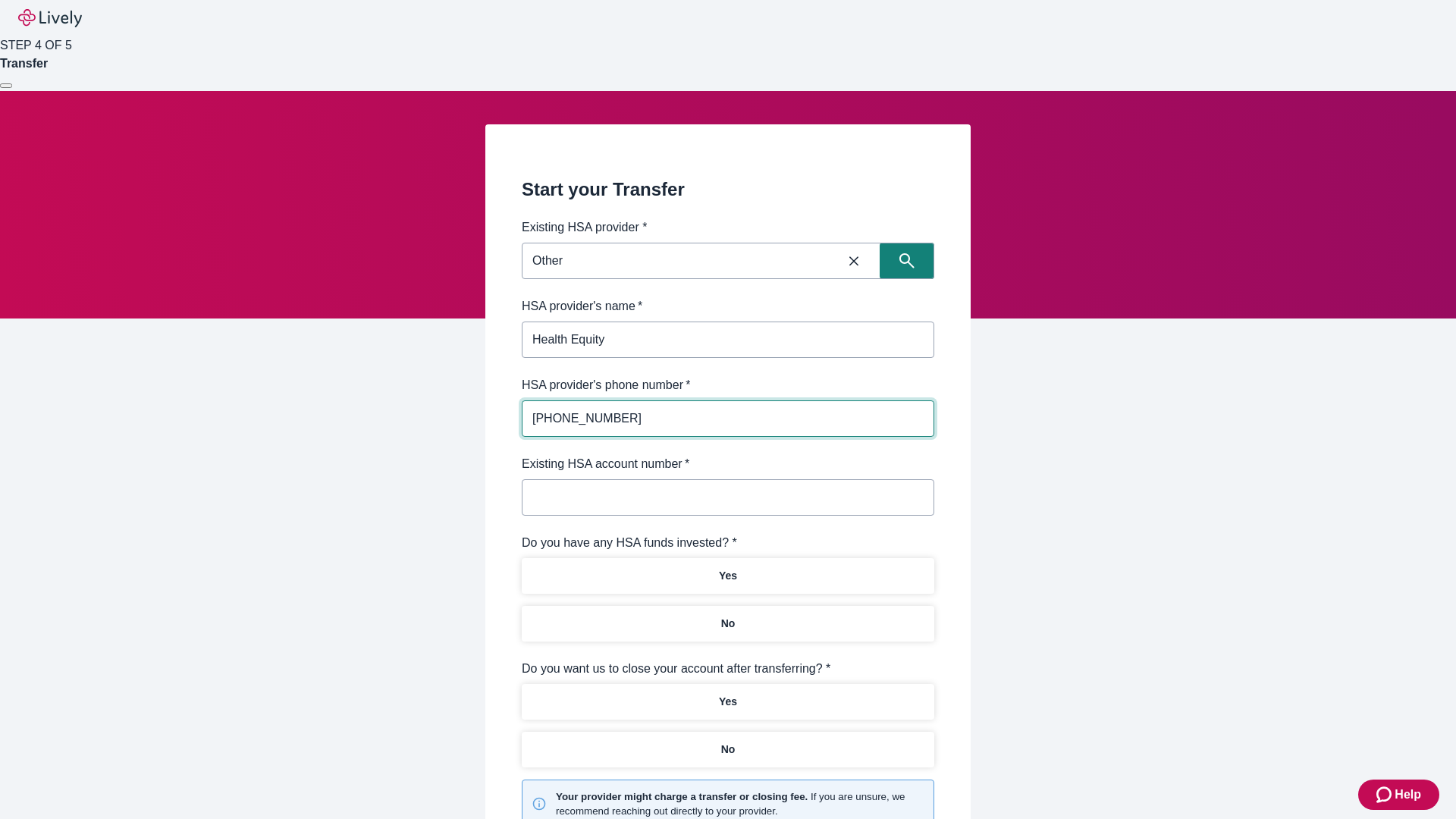
type input "[PHONE_NUMBER]"
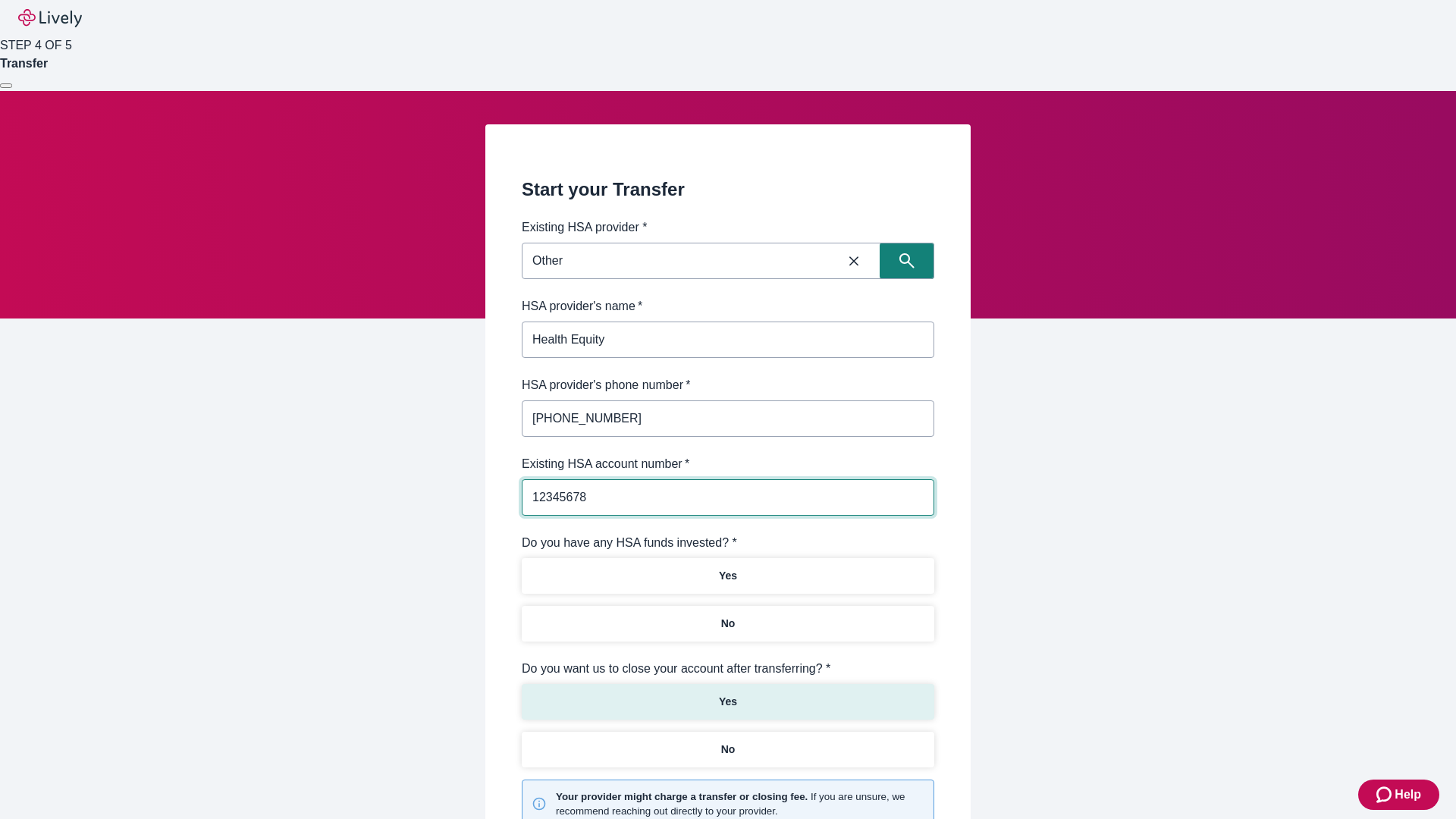
type input "12345678"
click at [727, 616] on p "No" at bounding box center [728, 624] width 15 height 16
click at [727, 694] on p "Yes" at bounding box center [728, 702] width 18 height 16
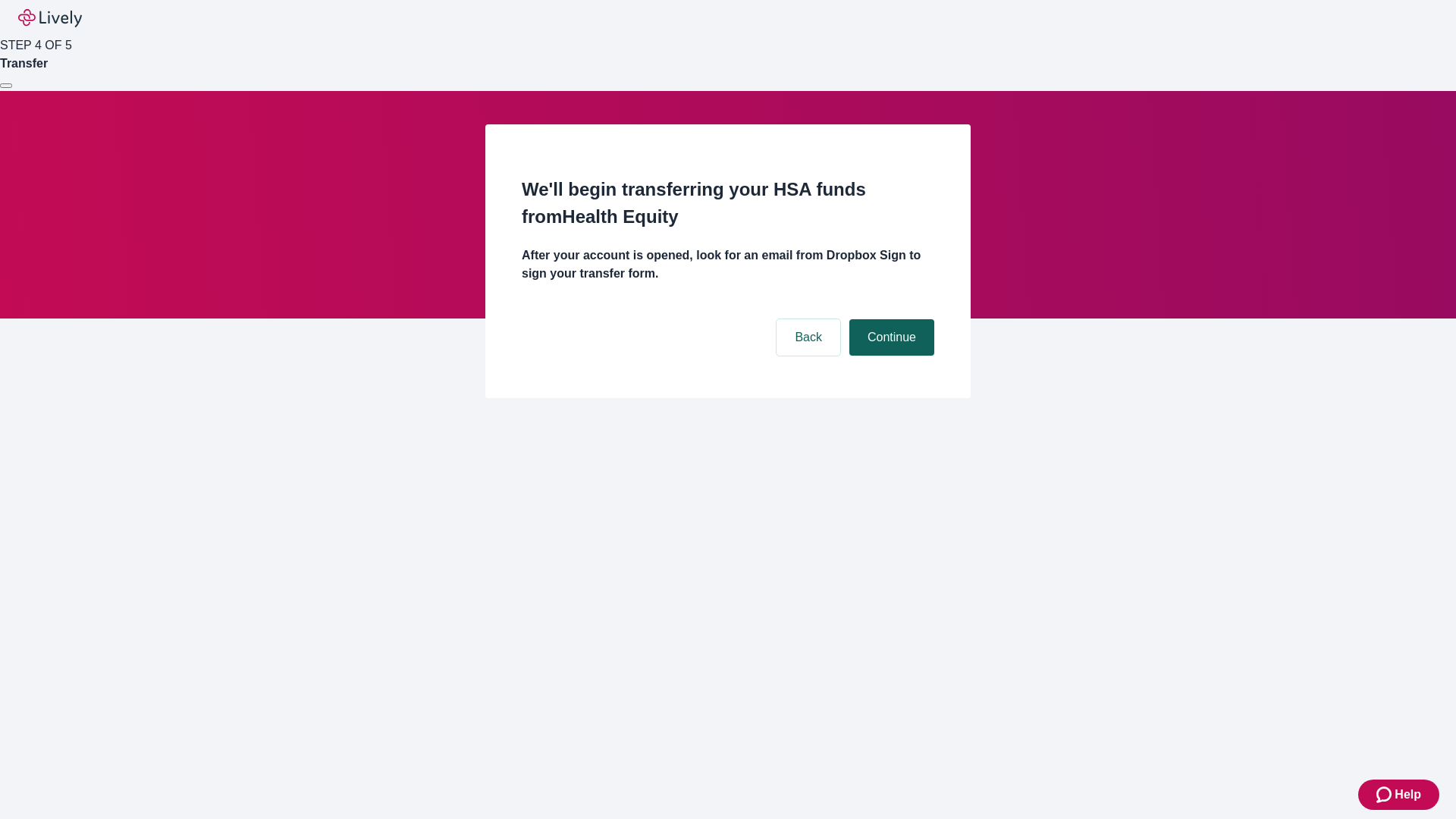
click at [889, 319] on button "Continue" at bounding box center [892, 337] width 85 height 36
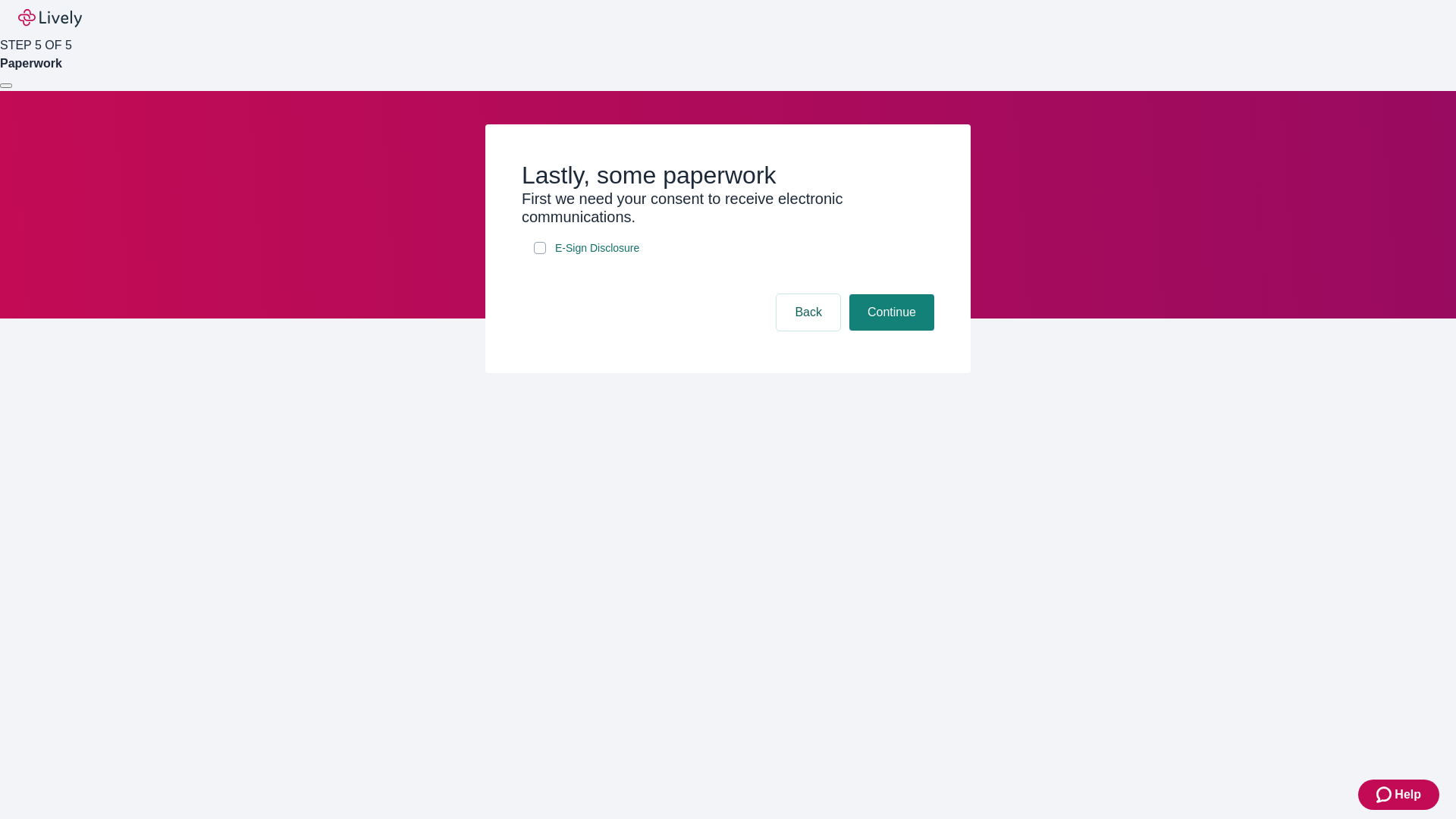
click at [540, 254] on input "E-Sign Disclosure" at bounding box center [539, 248] width 12 height 12
checkbox input "true"
click at [889, 331] on button "Continue" at bounding box center [892, 312] width 85 height 36
